Goal: Navigation & Orientation: Understand site structure

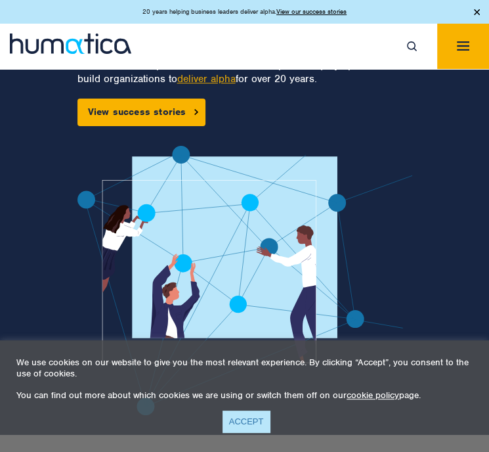
scroll to position [66, 0]
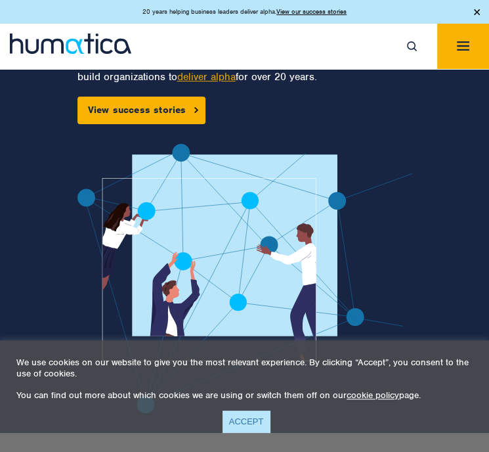
click at [237, 417] on link "ACCEPT" at bounding box center [246, 421] width 48 height 22
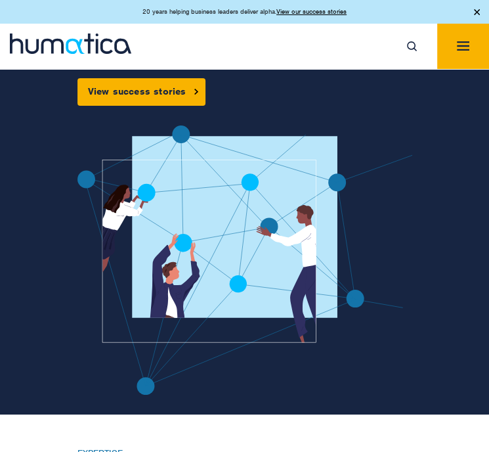
scroll to position [0, 0]
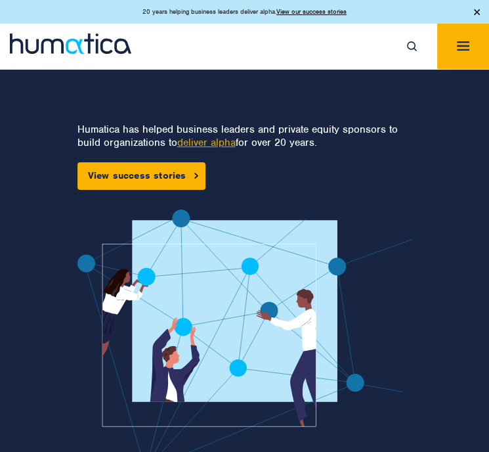
click at [470, 57] on button "Toggle navigation" at bounding box center [463, 46] width 52 height 45
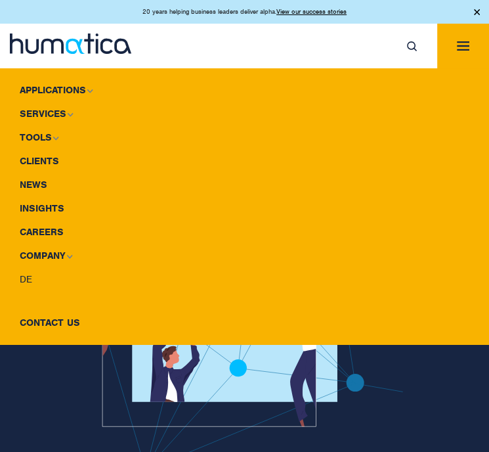
click at [470, 39] on button "Toggle navigation" at bounding box center [463, 46] width 52 height 45
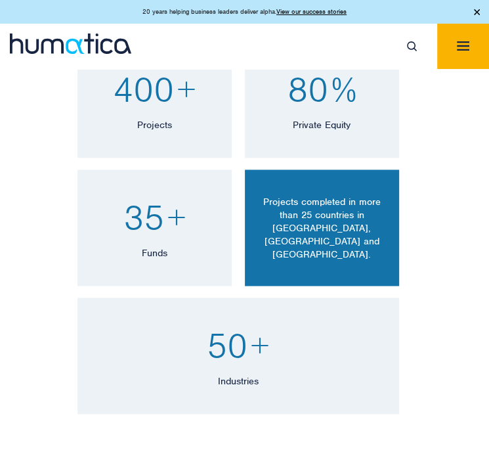
scroll to position [877, 0]
